Goal: Information Seeking & Learning: Learn about a topic

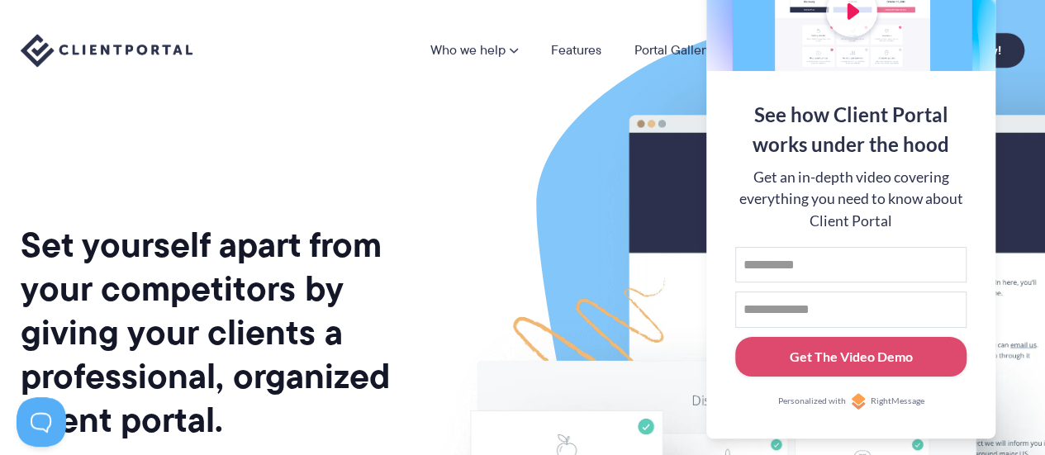
click at [1021, 16] on button at bounding box center [1024, 21] width 20 height 20
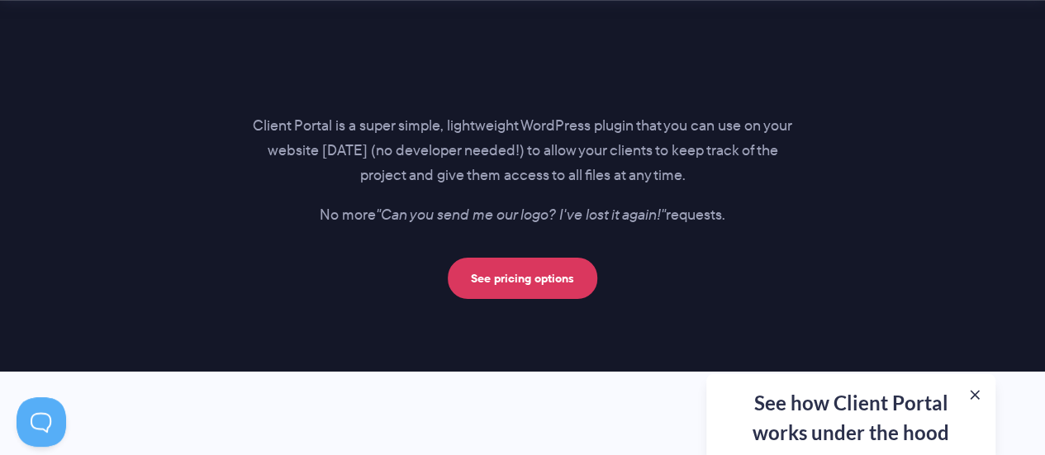
scroll to position [3138, 0]
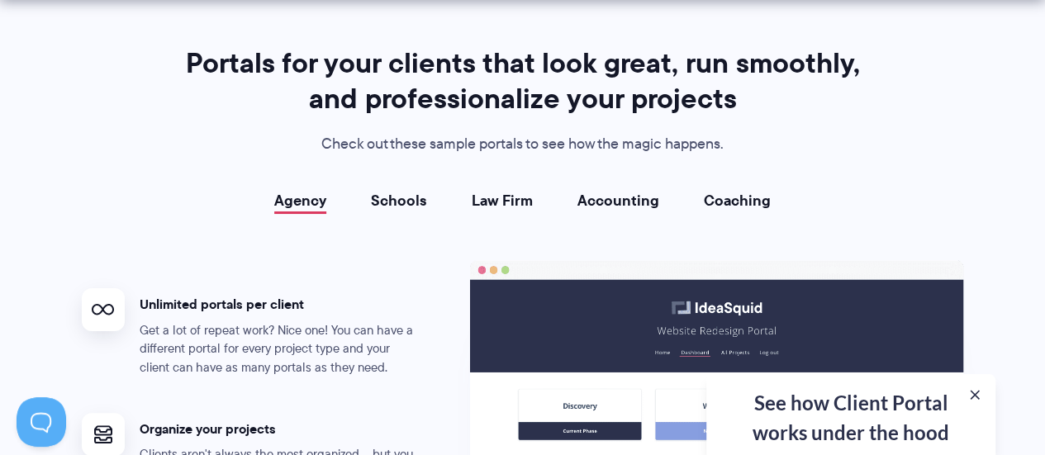
click at [408, 197] on link "Schools" at bounding box center [399, 200] width 56 height 17
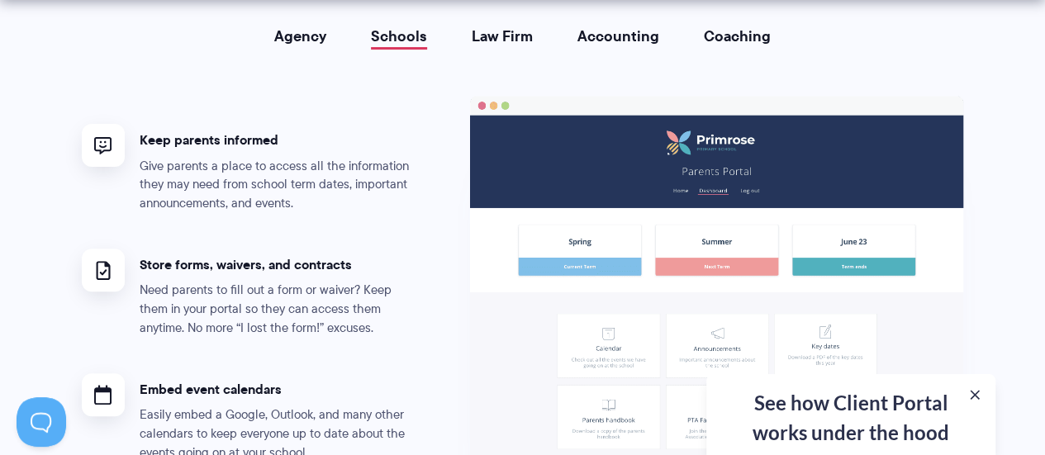
scroll to position [3304, 0]
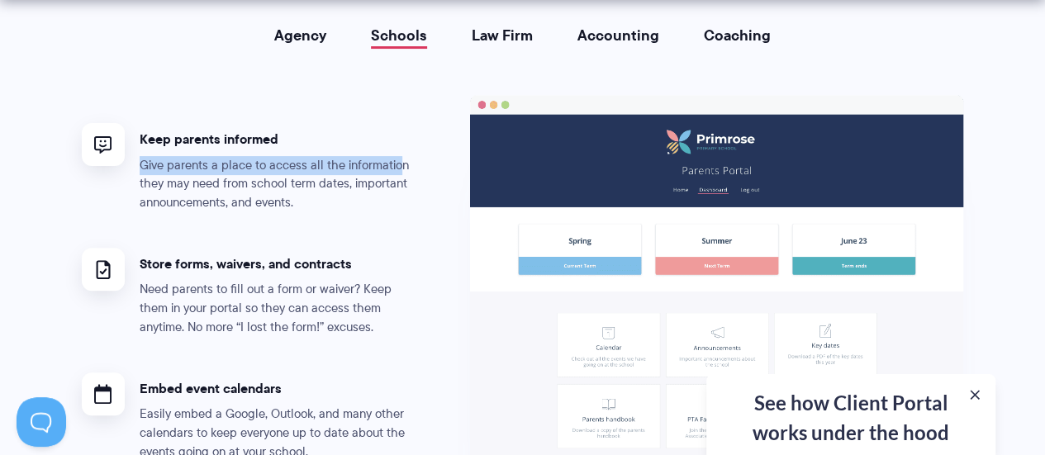
drag, startPoint x: 140, startPoint y: 173, endPoint x: 393, endPoint y: 169, distance: 252.8
click at [393, 169] on p "Give parents a place to access all the information they may need from school te…" at bounding box center [280, 184] width 281 height 57
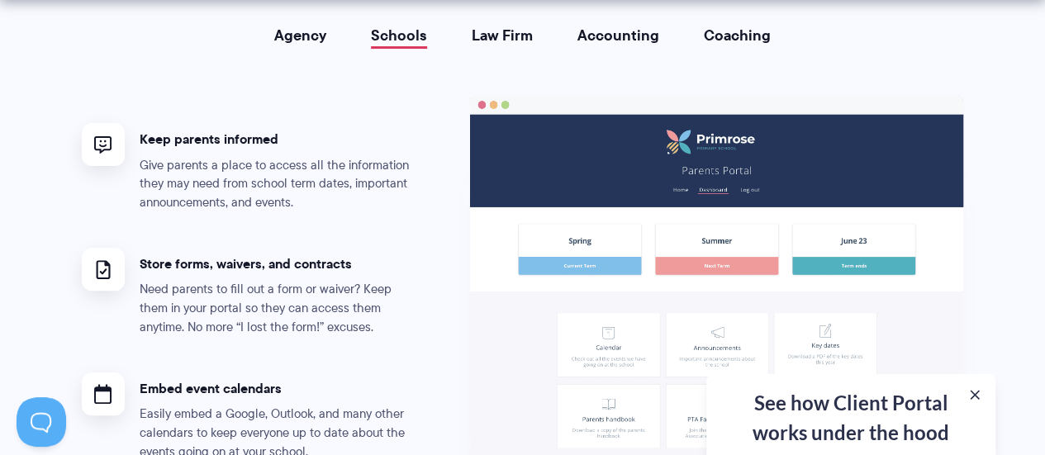
click at [363, 187] on p "Give parents a place to access all the information they may need from school te…" at bounding box center [280, 184] width 281 height 57
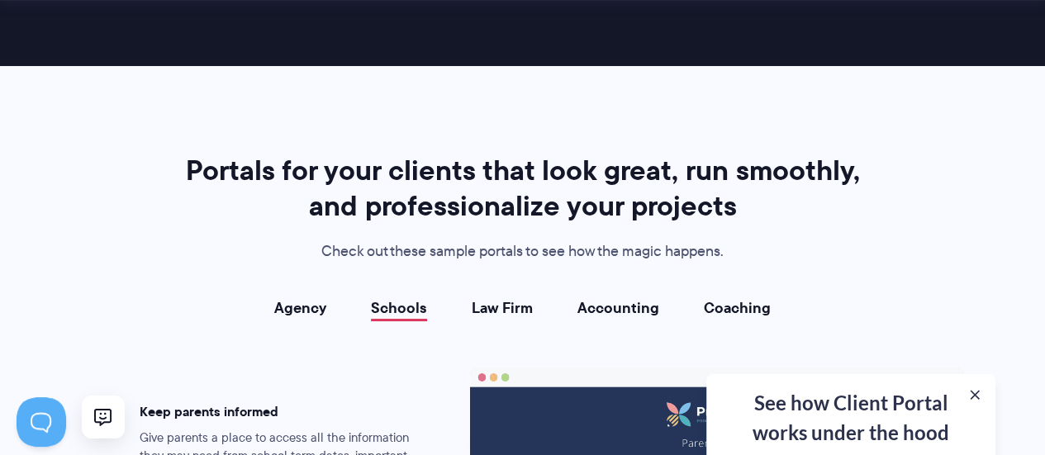
scroll to position [3056, 0]
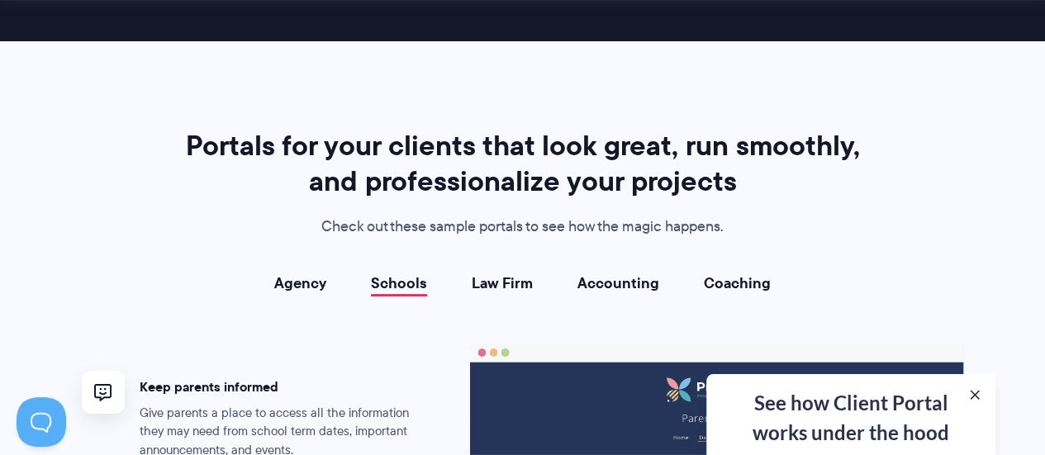
click at [287, 278] on link "Agency" at bounding box center [300, 283] width 52 height 17
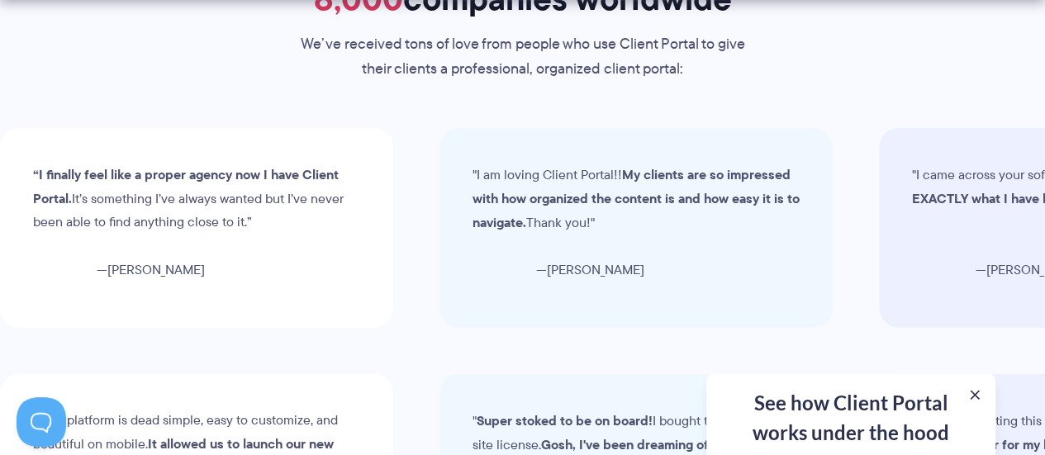
scroll to position [5286, 0]
